Goal: Find specific page/section

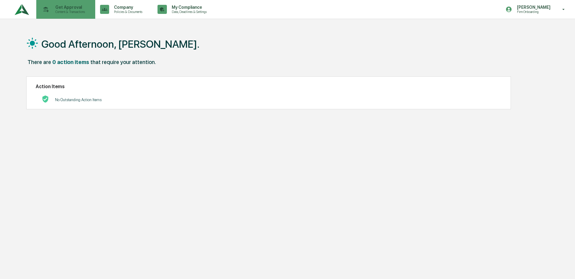
click at [59, 9] on p "Get Approval" at bounding box center [68, 7] width 37 height 5
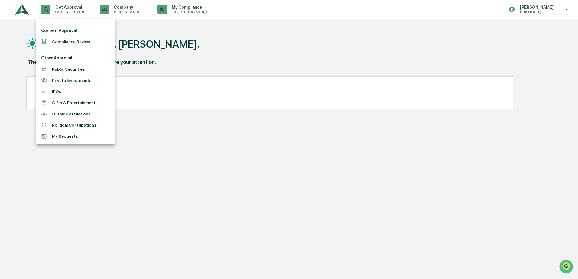
click at [185, 6] on div at bounding box center [289, 139] width 578 height 279
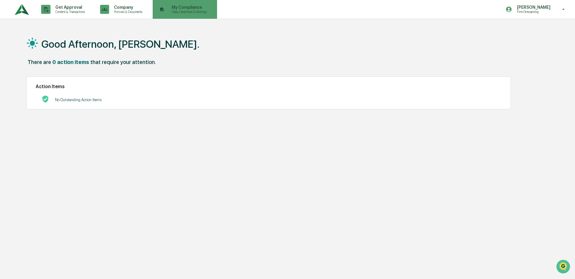
click at [182, 10] on p "Data, Deadlines & Settings" at bounding box center [188, 12] width 43 height 4
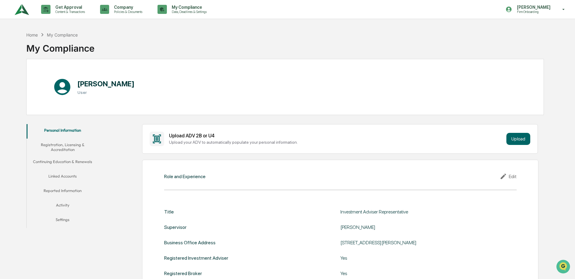
click at [60, 147] on button "Registration, Licensing & Accreditation" at bounding box center [63, 147] width 72 height 17
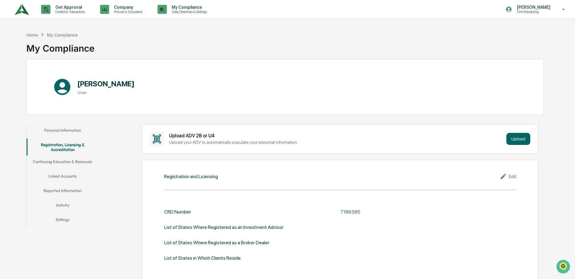
click at [58, 162] on button "Continuing Education & Renewals" at bounding box center [63, 163] width 72 height 15
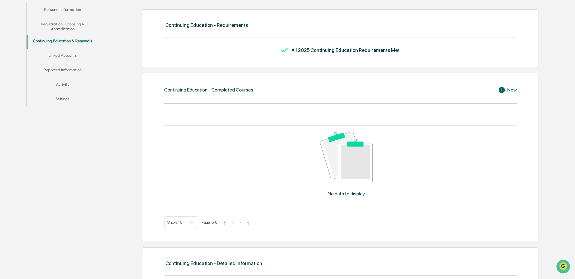
click at [67, 55] on button "Linked Accounts" at bounding box center [63, 56] width 72 height 15
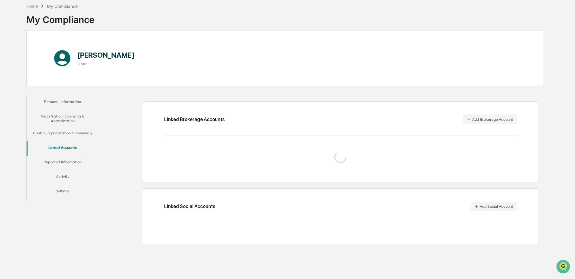
scroll to position [29, 0]
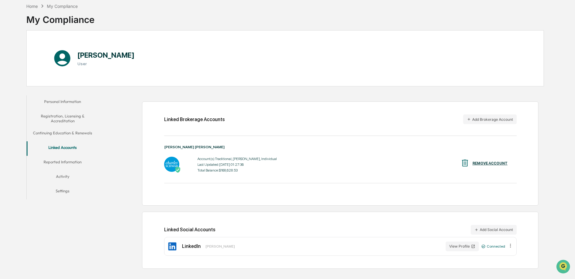
click at [66, 159] on button "Reported Information" at bounding box center [63, 163] width 72 height 15
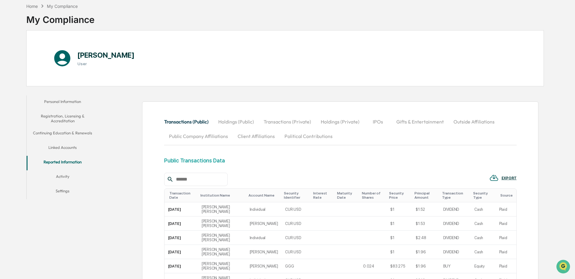
click at [67, 175] on button "Activity" at bounding box center [63, 178] width 72 height 15
